Goal: Find contact information: Find contact information

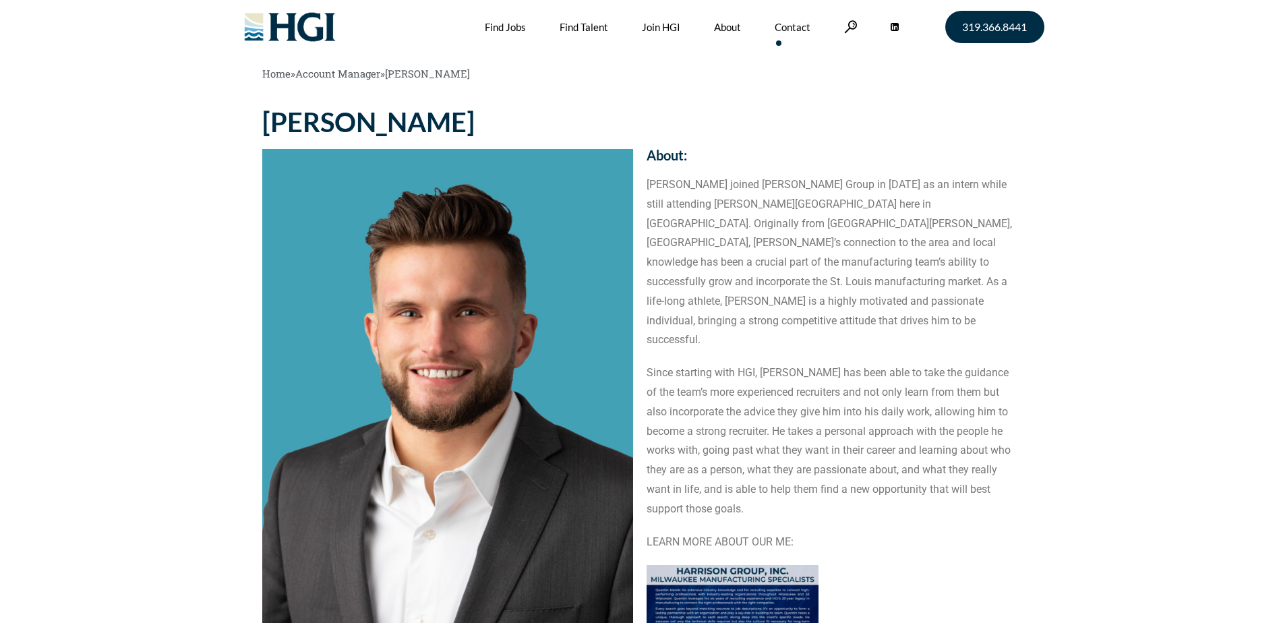
click at [788, 20] on link "Contact" at bounding box center [792, 27] width 36 height 54
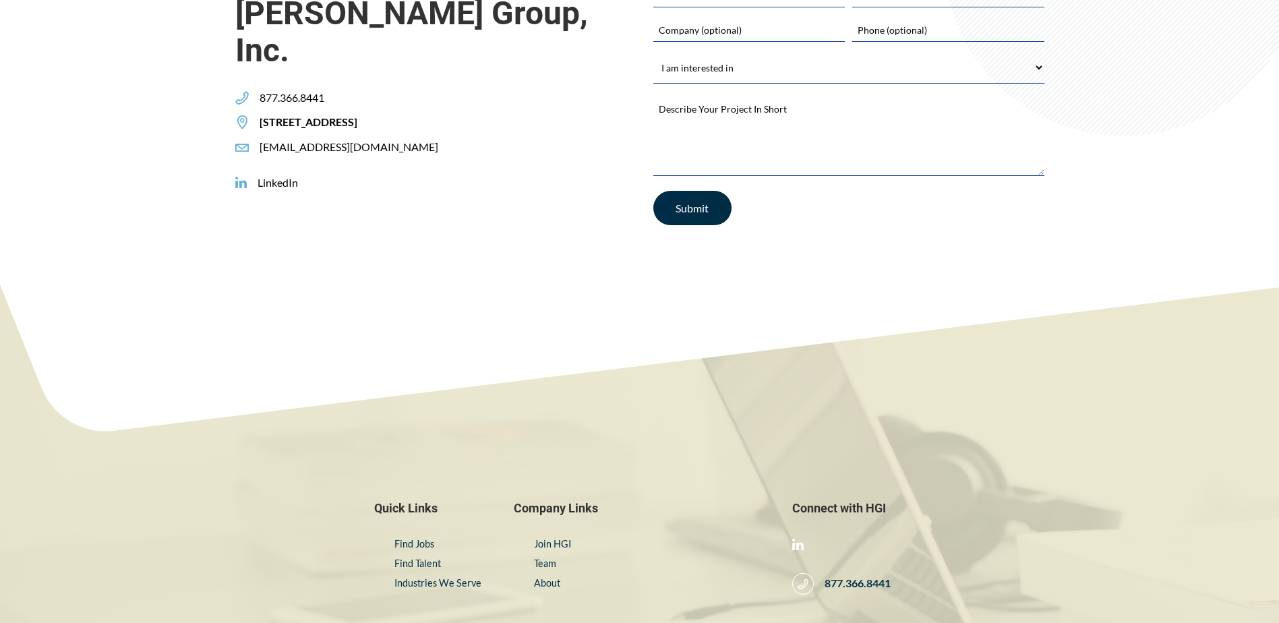
scroll to position [618, 0]
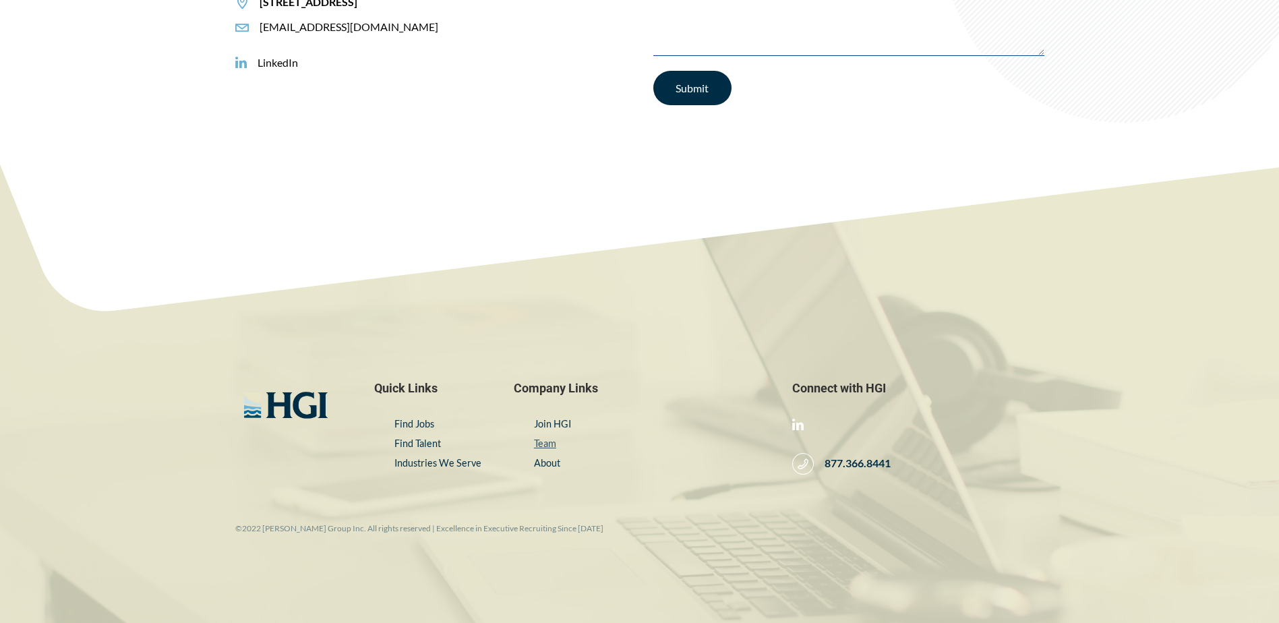
click at [548, 444] on link "Team" at bounding box center [545, 442] width 22 height 11
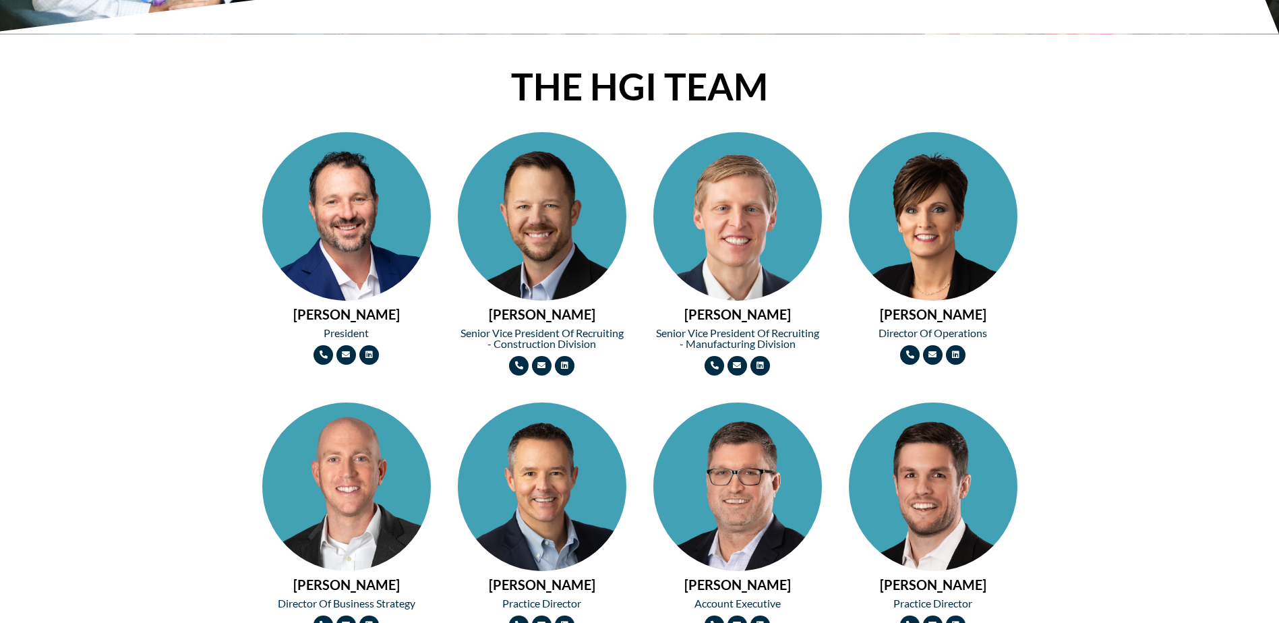
scroll to position [741, 0]
